Goal: Information Seeking & Learning: Learn about a topic

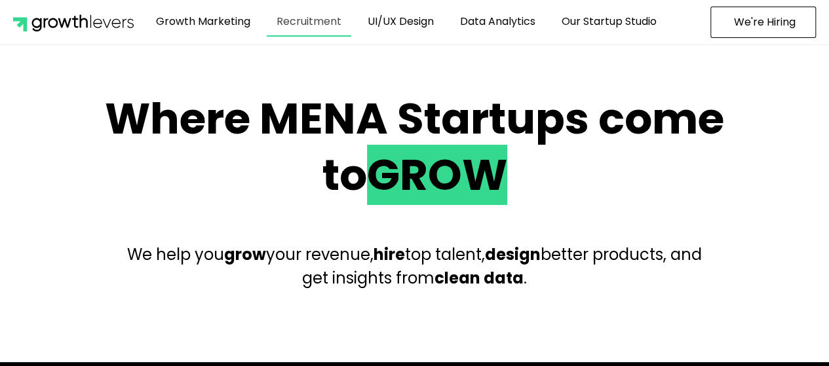
click at [320, 27] on link "Recruitment" at bounding box center [309, 22] width 85 height 30
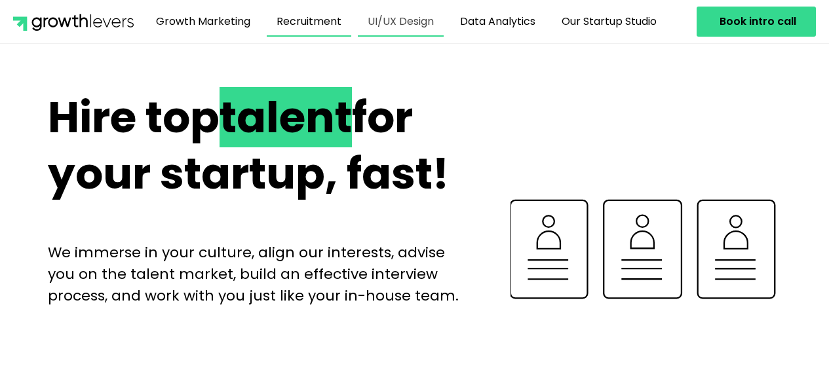
click at [414, 24] on link "UI/UX Design" at bounding box center [401, 22] width 86 height 30
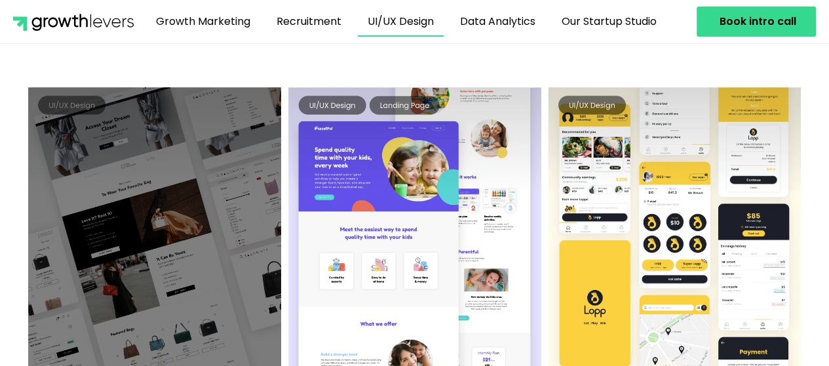
scroll to position [721, 0]
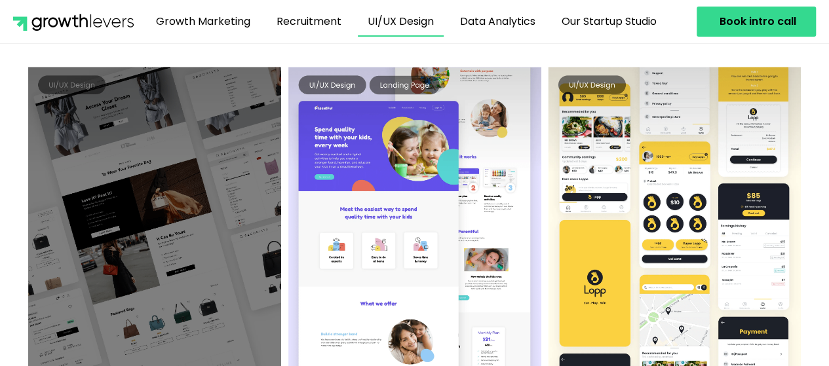
click at [182, 199] on div at bounding box center [155, 239] width 254 height 345
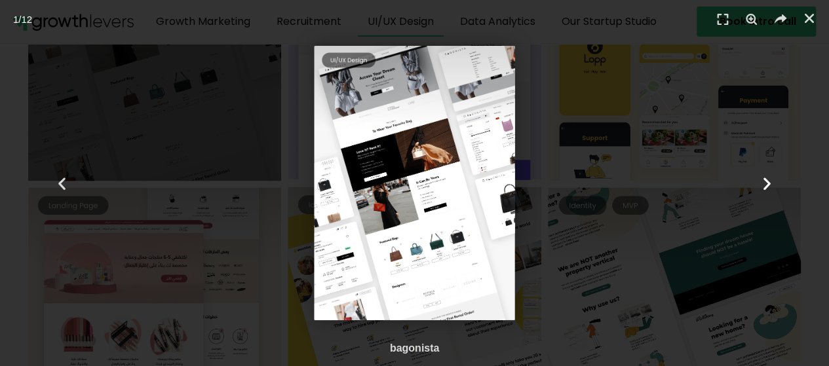
scroll to position [983, 0]
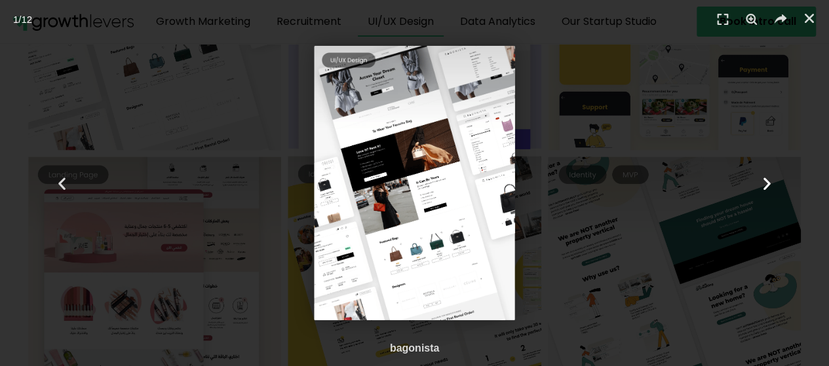
click at [765, 183] on icon "Next slide" at bounding box center [767, 183] width 16 height 16
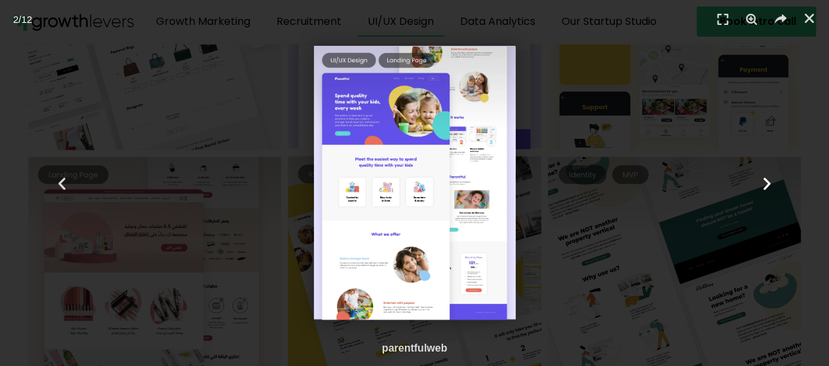
click at [765, 183] on icon "Next slide" at bounding box center [767, 183] width 16 height 16
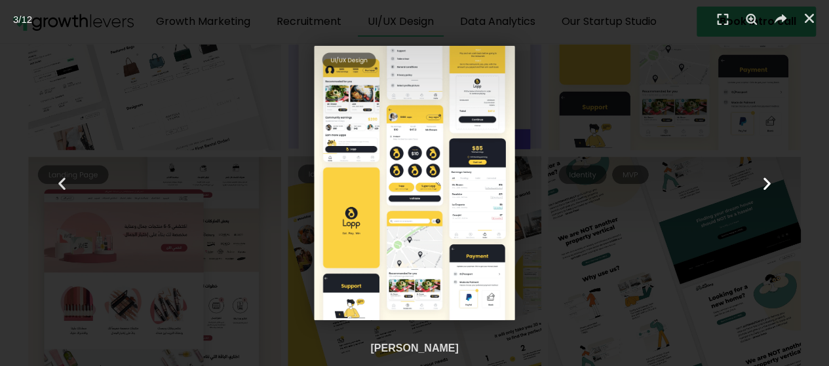
click at [765, 183] on icon "Next slide" at bounding box center [767, 183] width 16 height 16
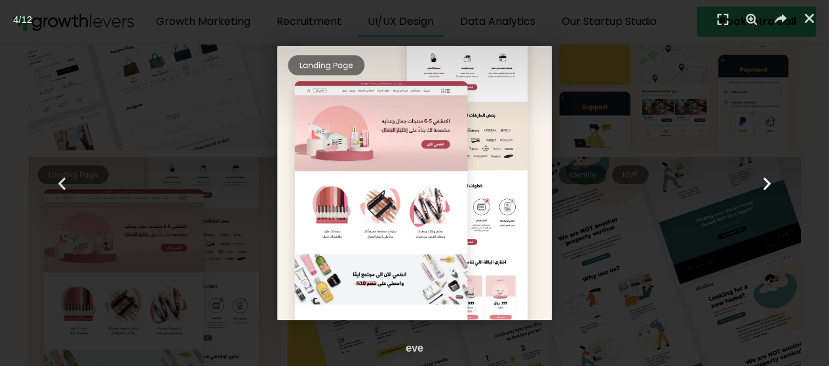
click at [765, 183] on icon "Next slide" at bounding box center [767, 183] width 16 height 16
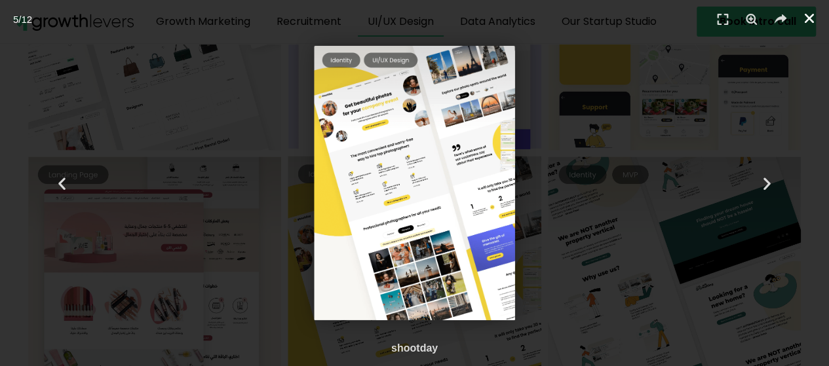
click at [806, 24] on icon "Close (Esc)" at bounding box center [809, 18] width 13 height 13
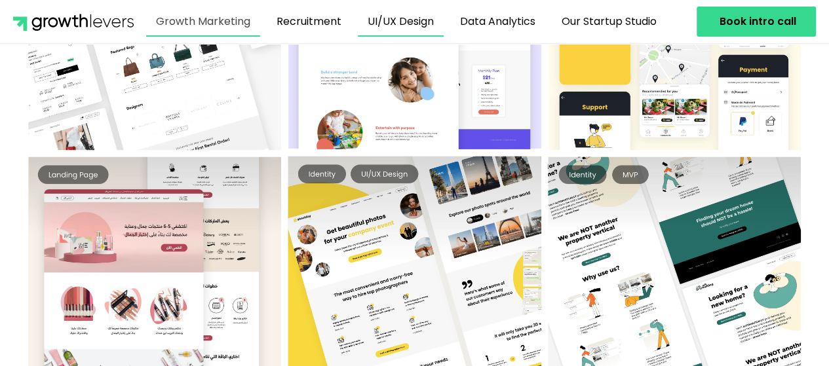
click at [177, 26] on link "Growth Marketing" at bounding box center [203, 22] width 114 height 30
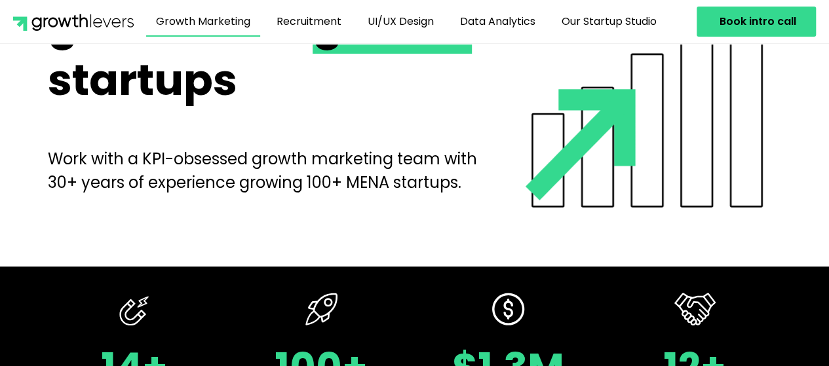
scroll to position [131, 0]
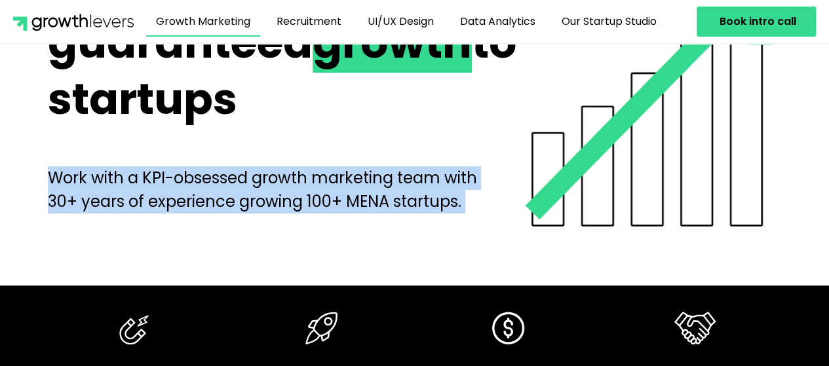
drag, startPoint x: 25, startPoint y: 187, endPoint x: 554, endPoint y: 210, distance: 529.9
click at [554, 210] on section "We drive guaranteed growth to startups Work with a KPI-obsessed growth marketin…" at bounding box center [414, 99] width 829 height 294
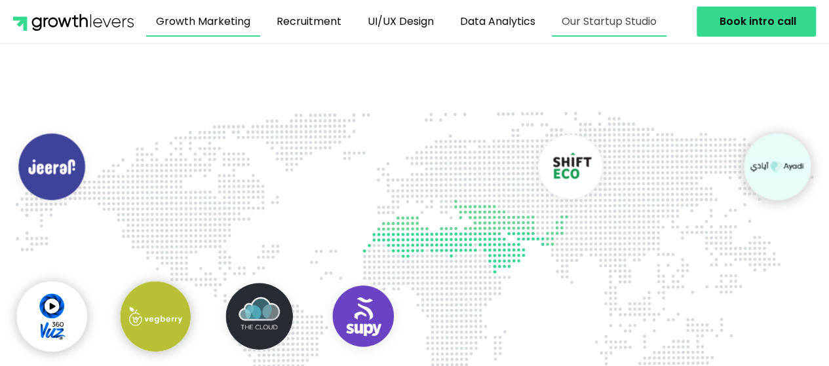
scroll to position [1114, 0]
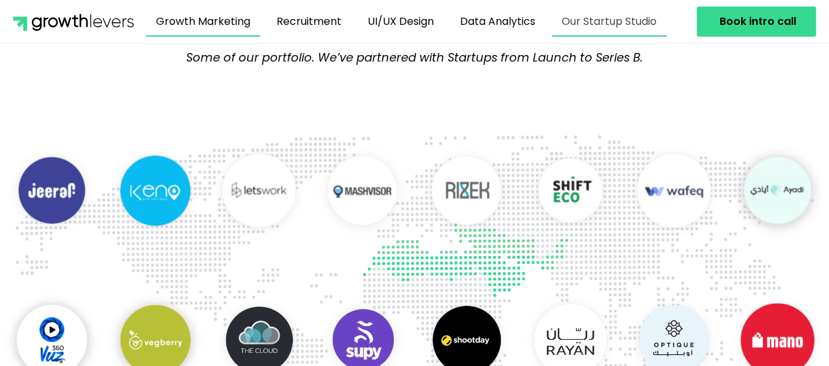
click at [590, 27] on link "Our Startup Studio" at bounding box center [609, 22] width 115 height 30
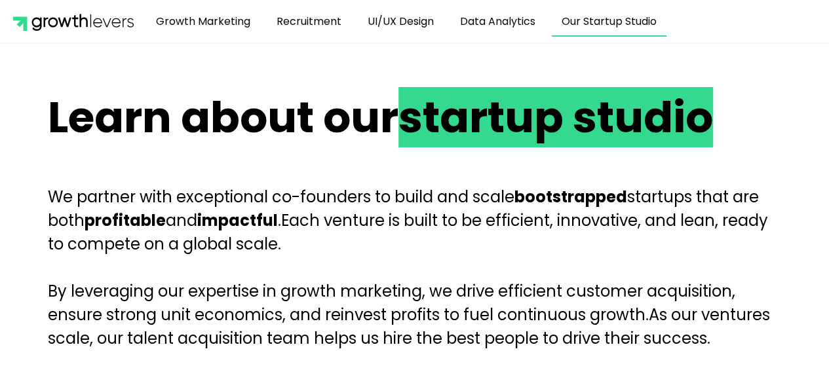
drag, startPoint x: 440, startPoint y: 206, endPoint x: 517, endPoint y: 205, distance: 77.3
click at [517, 205] on span "We partner with exceptional co-founders to build and scale bootstrapped startup…" at bounding box center [403, 208] width 711 height 45
click at [580, 290] on span "By leveraging our expertise in growth marketing, we drive efficient customer ac…" at bounding box center [391, 302] width 687 height 45
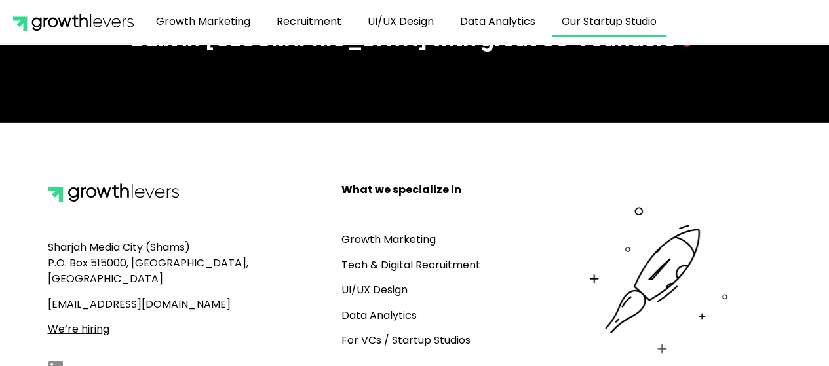
scroll to position [2088, 0]
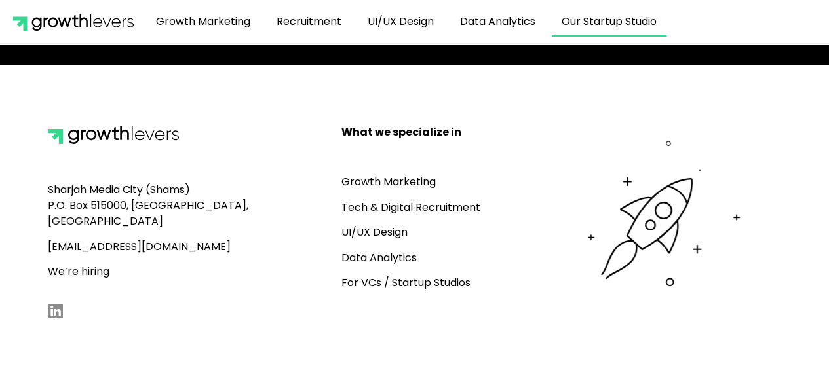
click at [419, 278] on link "For VCs / Startup Studios" at bounding box center [405, 282] width 129 height 15
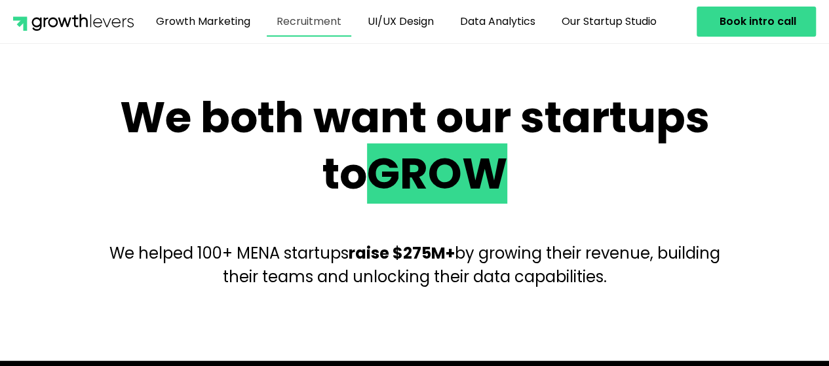
click at [305, 23] on link "Recruitment" at bounding box center [309, 22] width 85 height 30
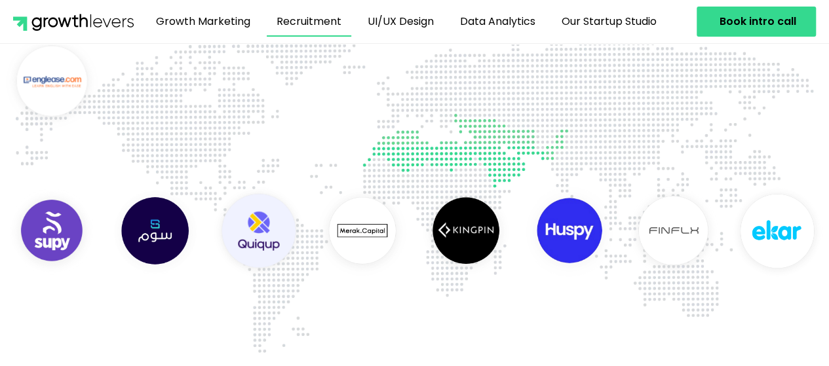
scroll to position [786, 0]
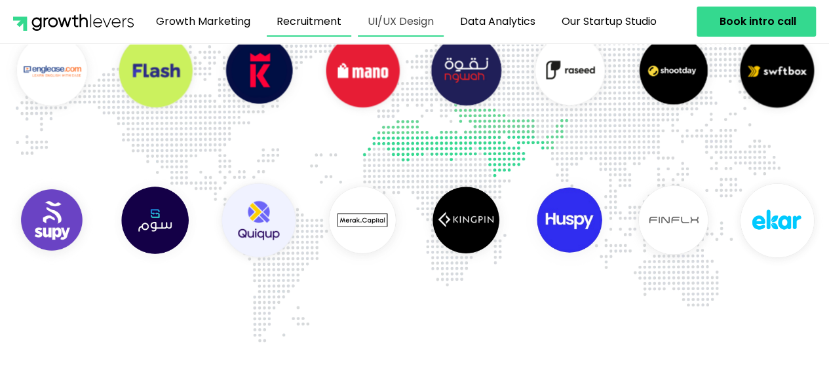
click at [400, 7] on link "UI/UX Design" at bounding box center [401, 22] width 86 height 30
